Goal: Information Seeking & Learning: Understand process/instructions

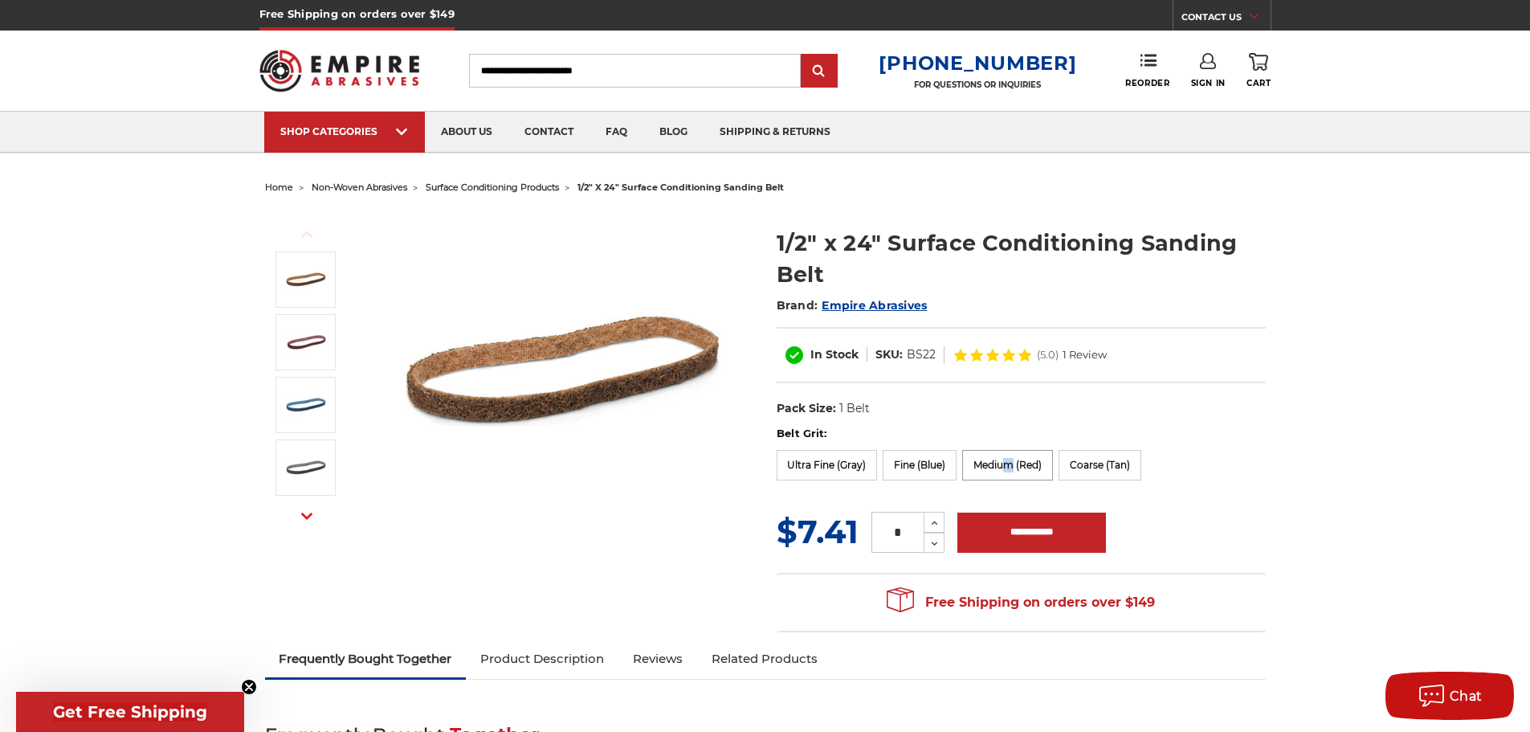
click at [1010, 465] on label "Medium (Red)" at bounding box center [1007, 465] width 91 height 31
click at [983, 468] on label "Medium (Red)" at bounding box center [1007, 465] width 91 height 31
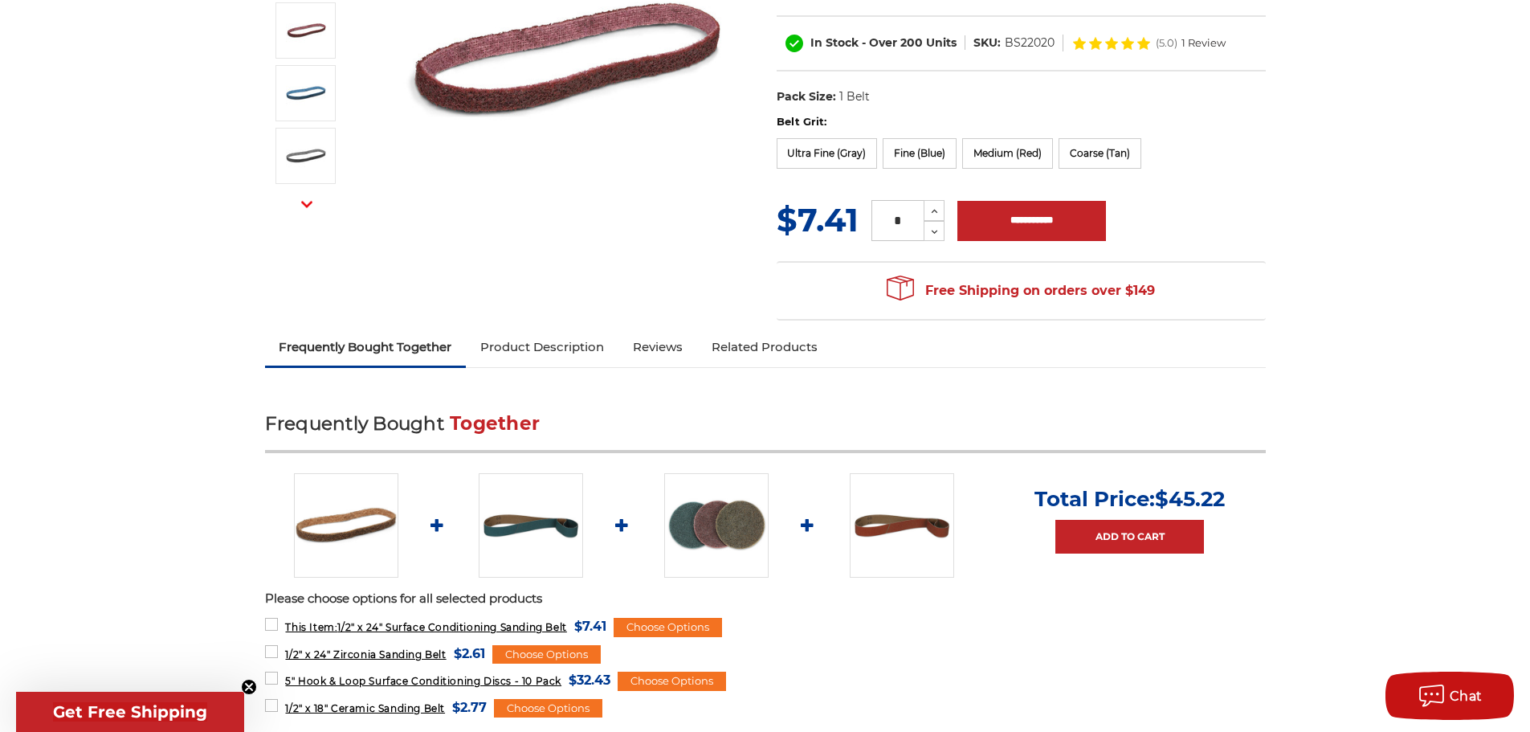
scroll to position [1432, 0]
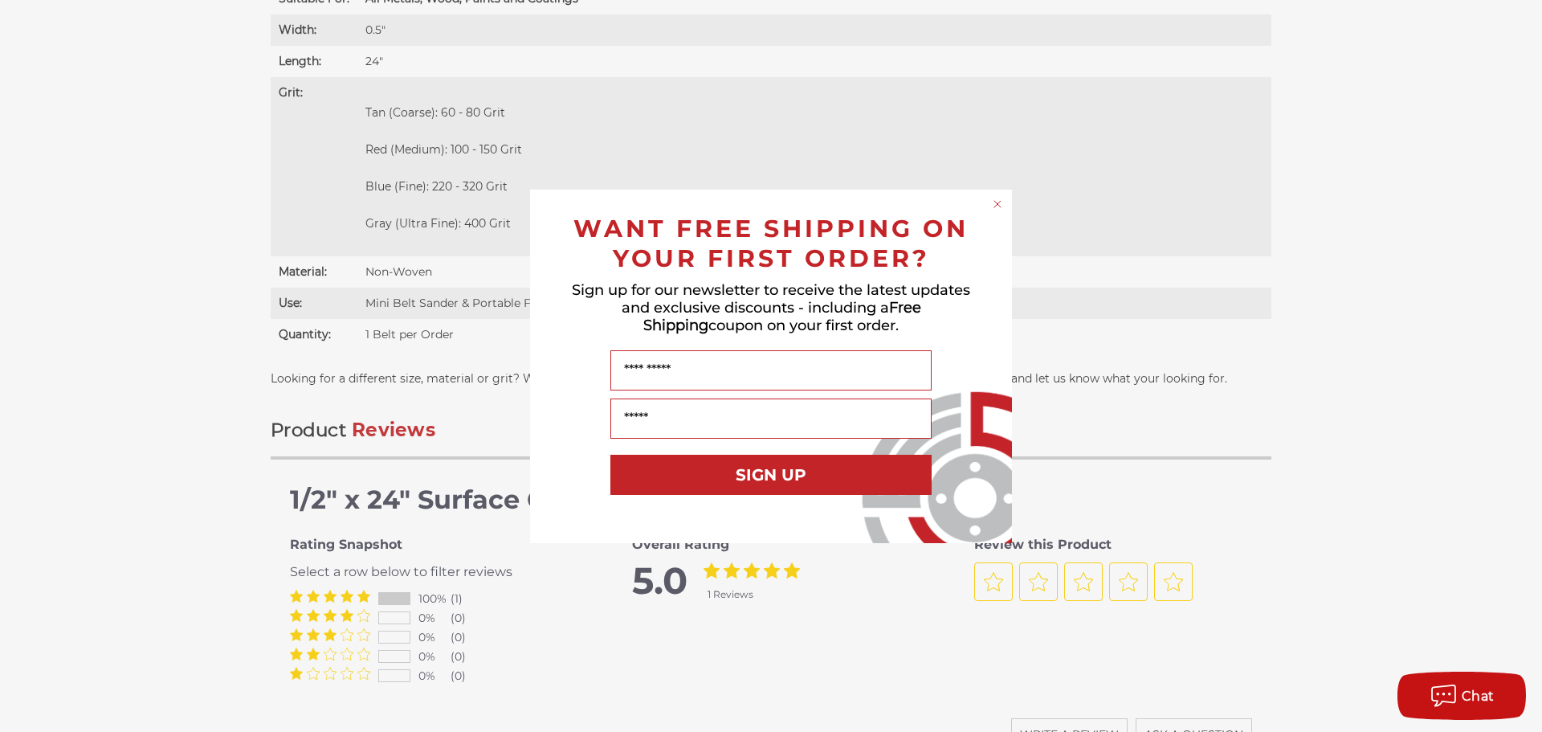
drag, startPoint x: 1538, startPoint y: 59, endPoint x: 1458, endPoint y: 623, distance: 568.8
click at [1517, 633] on html "Free Shipping on orders over $149 CONTACT US [DATE] - [DATE] (excluding holiday…" at bounding box center [771, 239] width 1542 height 3343
click at [999, 200] on circle "Close dialog" at bounding box center [997, 203] width 15 height 15
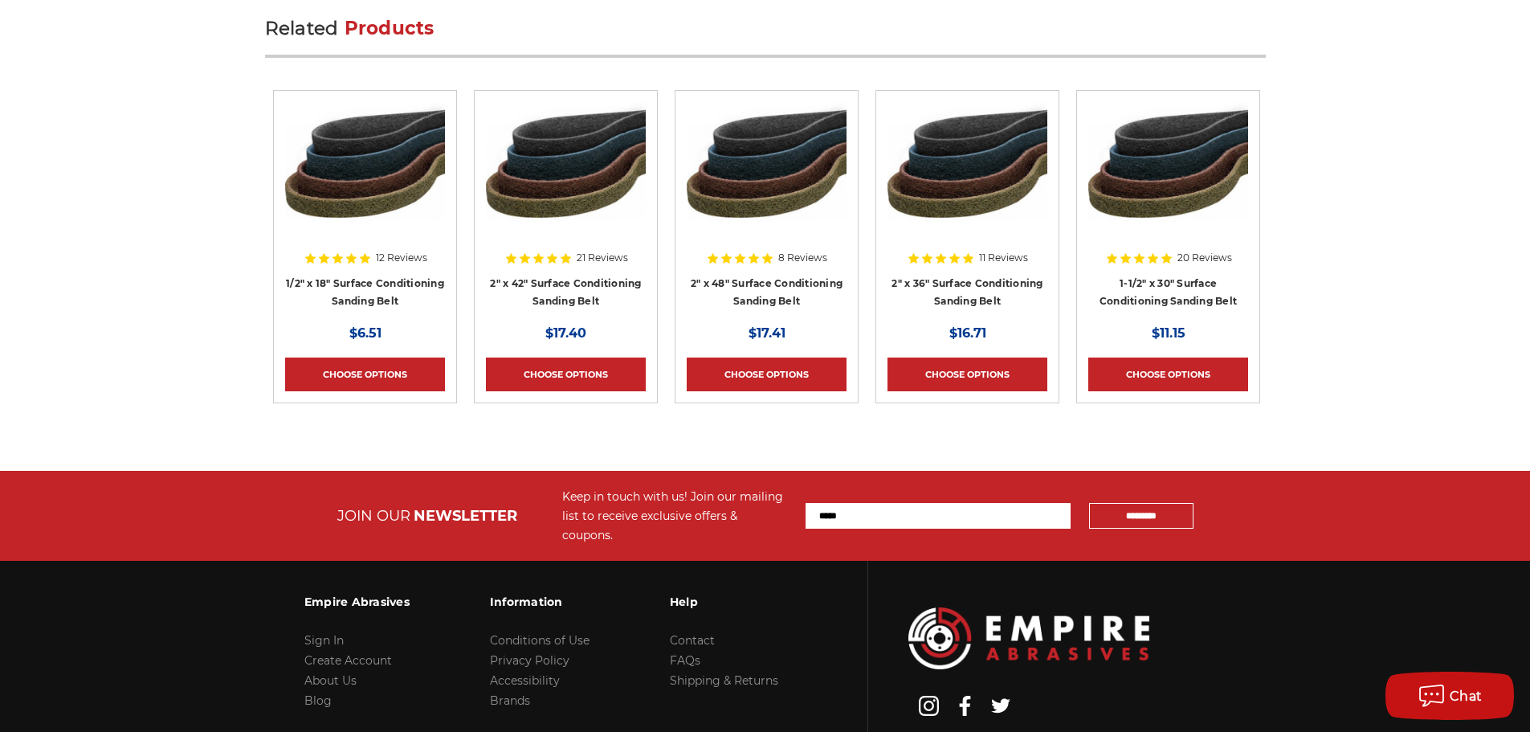
scroll to position [2591, 0]
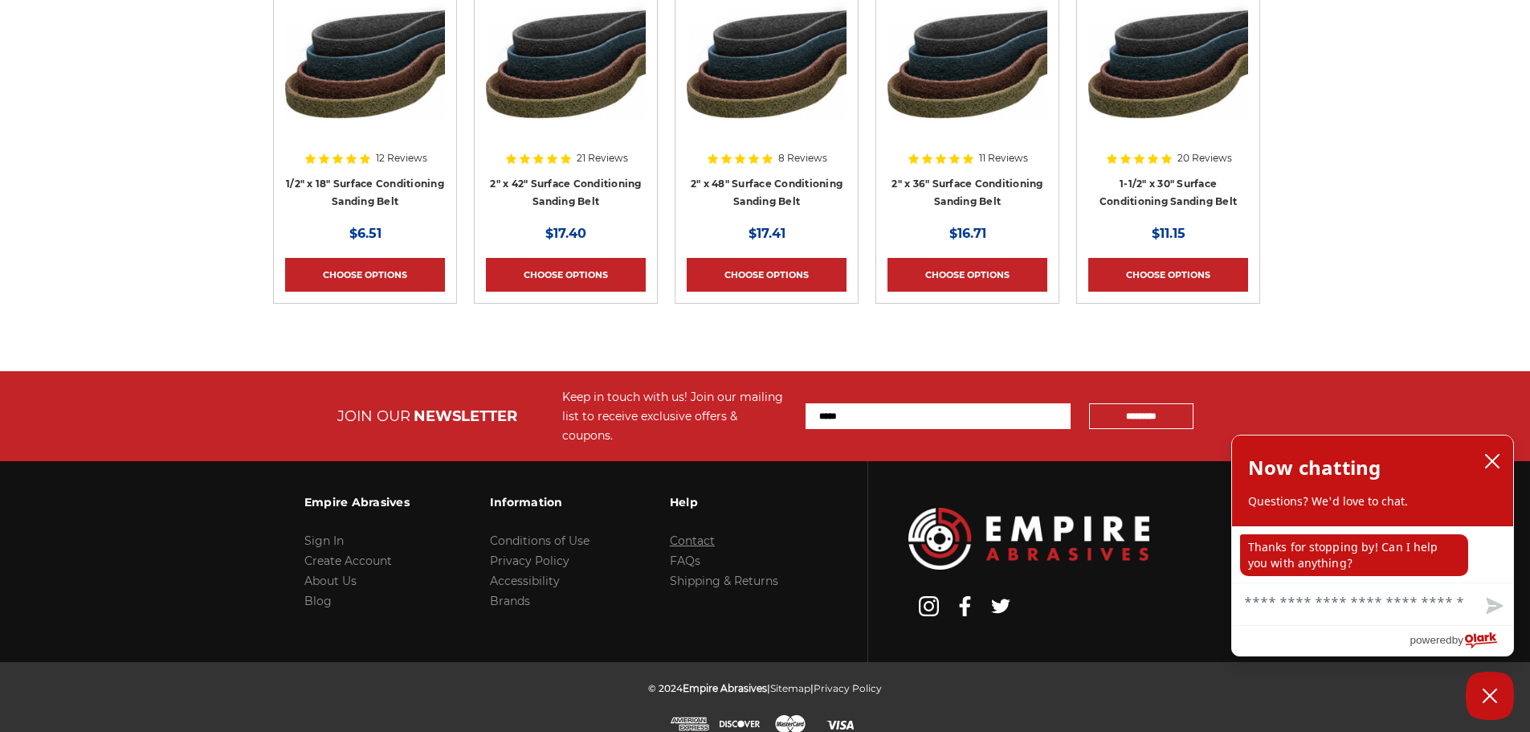
click at [688, 533] on link "Contact" at bounding box center [692, 540] width 45 height 14
click at [677, 553] on link "FAQs" at bounding box center [685, 560] width 31 height 14
drag, startPoint x: 1496, startPoint y: 459, endPoint x: 1498, endPoint y: 472, distance: 13.1
click at [1495, 459] on icon "close chatbox" at bounding box center [1492, 461] width 13 height 13
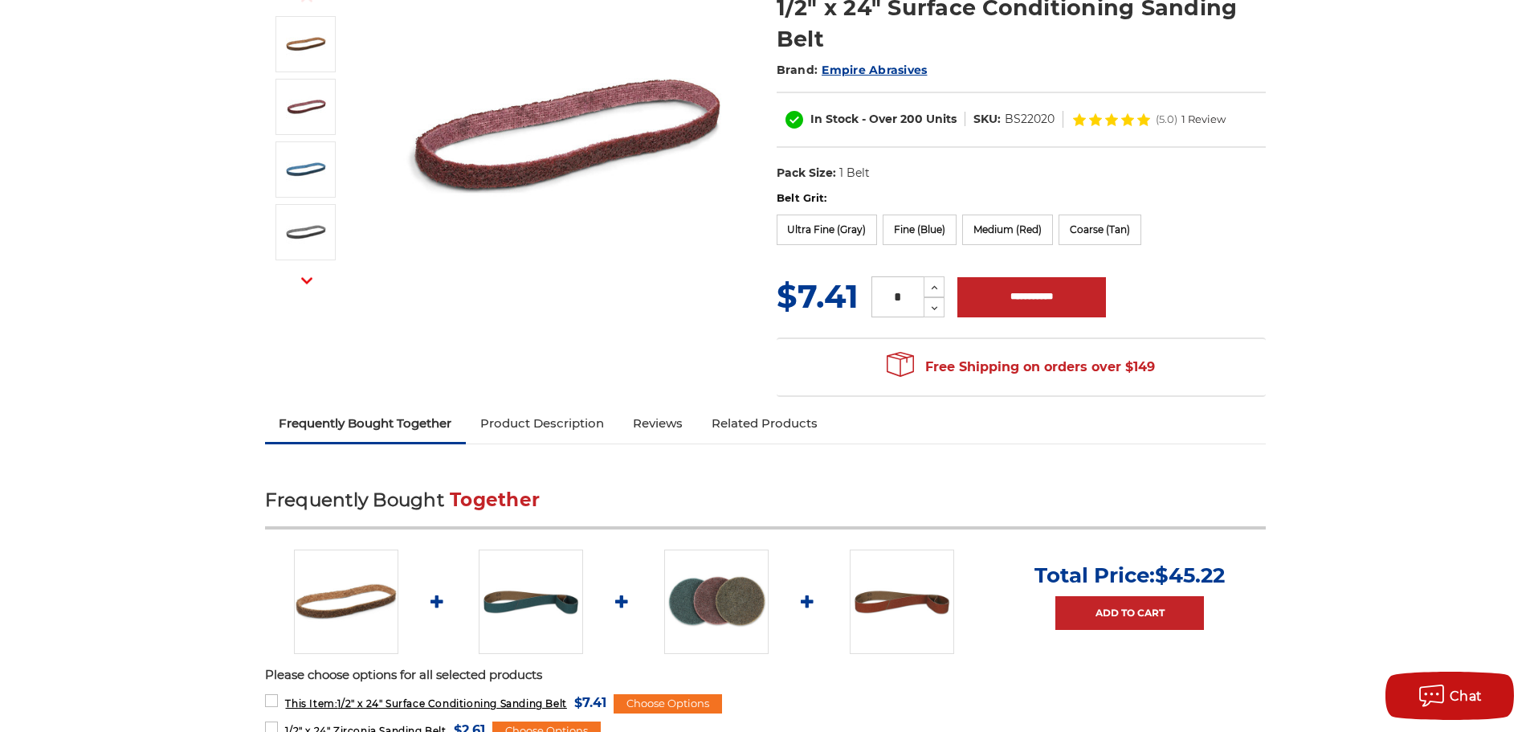
scroll to position [0, 0]
